Goal: Task Accomplishment & Management: Use online tool/utility

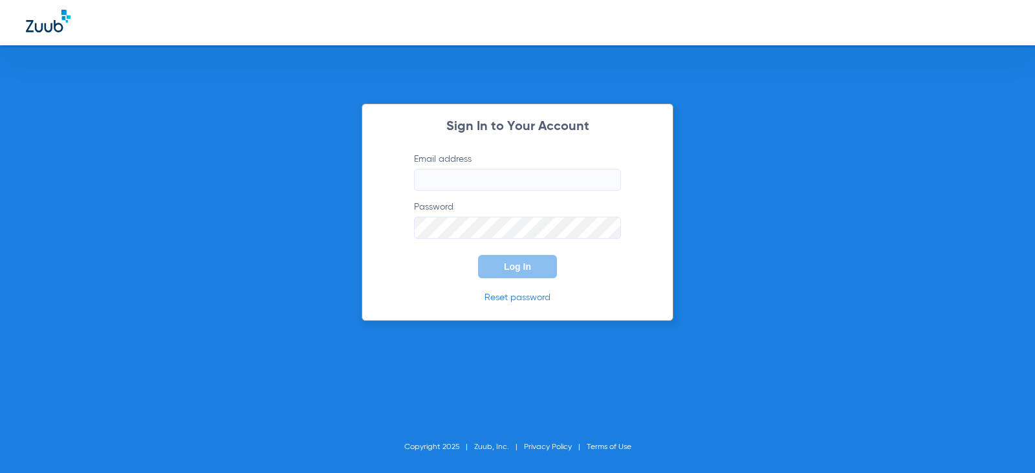
type input "[EMAIL_ADDRESS][DOMAIN_NAME]"
click at [503, 270] on button "Log In" at bounding box center [517, 266] width 79 height 23
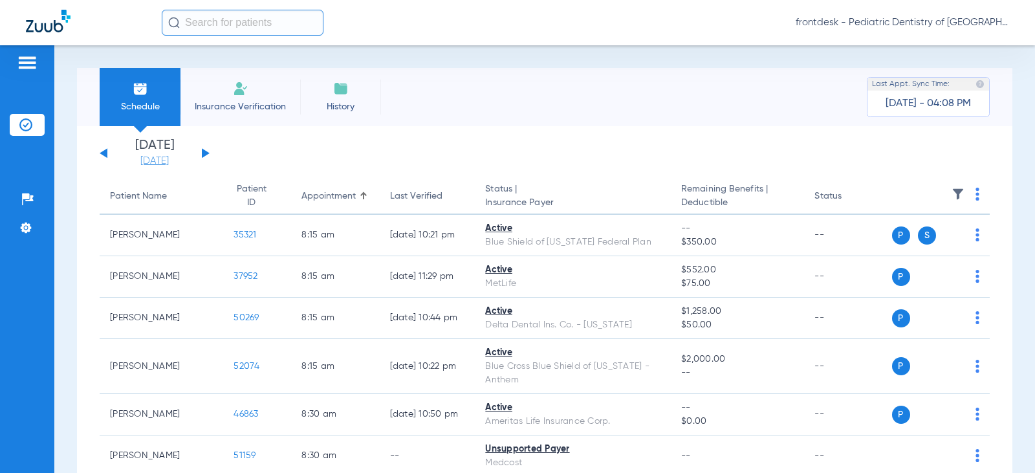
click at [153, 159] on link "[DATE]" at bounding box center [155, 161] width 78 height 13
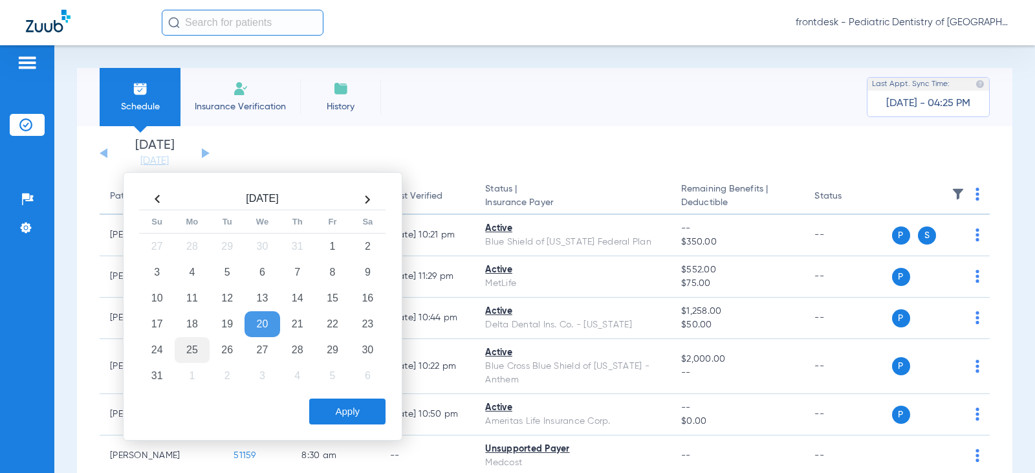
click at [197, 346] on td "25" at bounding box center [192, 350] width 35 height 26
click at [340, 411] on button "Apply" at bounding box center [347, 412] width 76 height 26
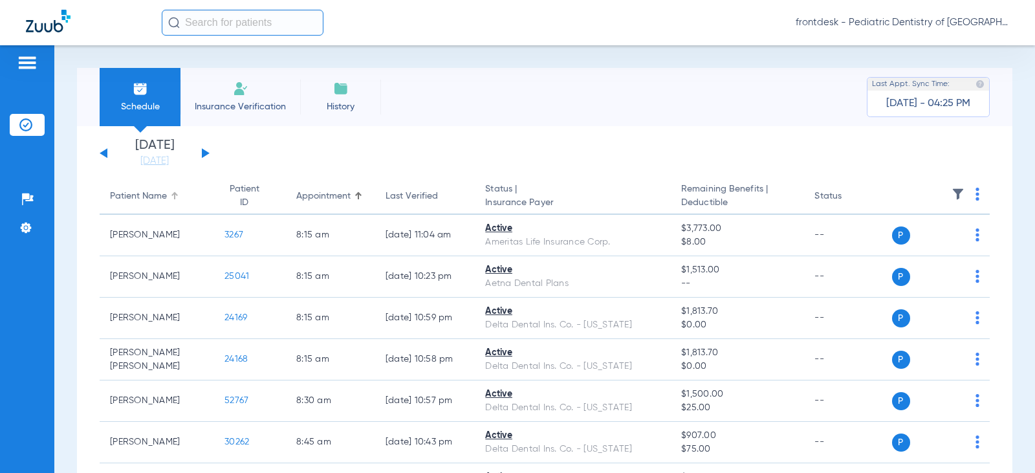
click at [135, 194] on div "Patient Name" at bounding box center [138, 197] width 57 height 14
drag, startPoint x: 153, startPoint y: 160, endPoint x: 172, endPoint y: 178, distance: 25.6
click at [153, 160] on link "[DATE]" at bounding box center [155, 161] width 78 height 13
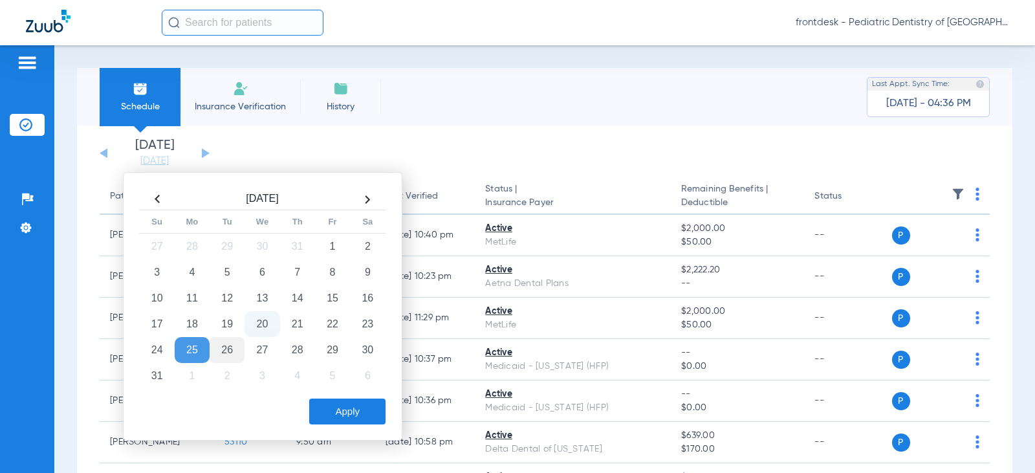
click at [228, 353] on td "26" at bounding box center [227, 350] width 35 height 26
click at [336, 413] on button "Apply" at bounding box center [347, 412] width 76 height 26
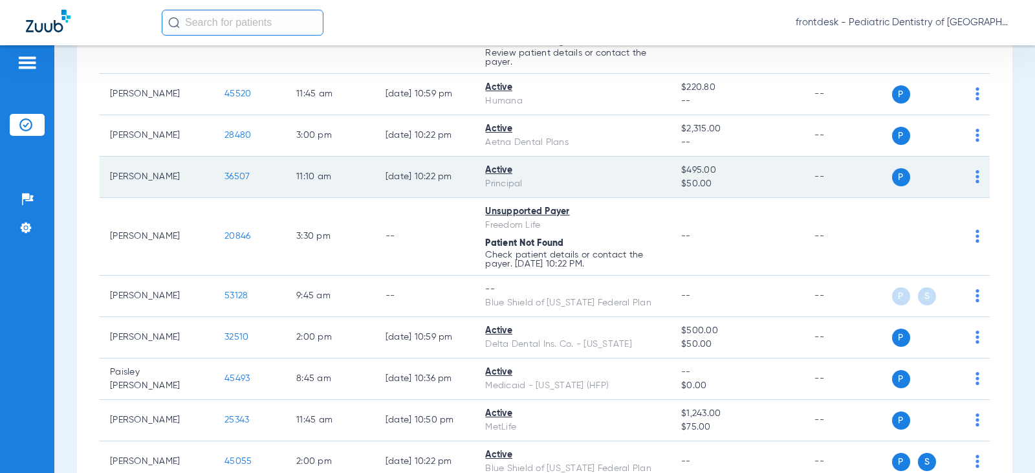
scroll to position [1877, 0]
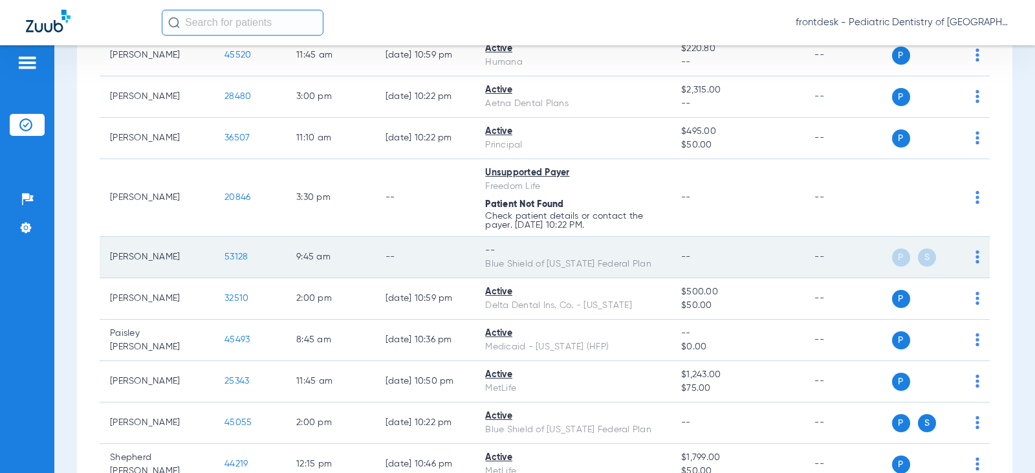
click at [976, 255] on img at bounding box center [978, 256] width 4 height 13
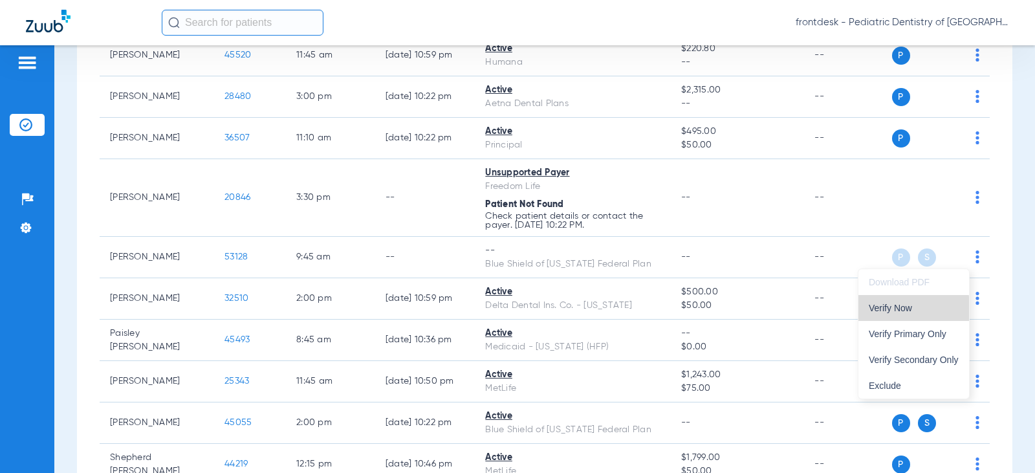
click at [890, 311] on span "Verify Now" at bounding box center [914, 307] width 90 height 9
